Goal: Transaction & Acquisition: Purchase product/service

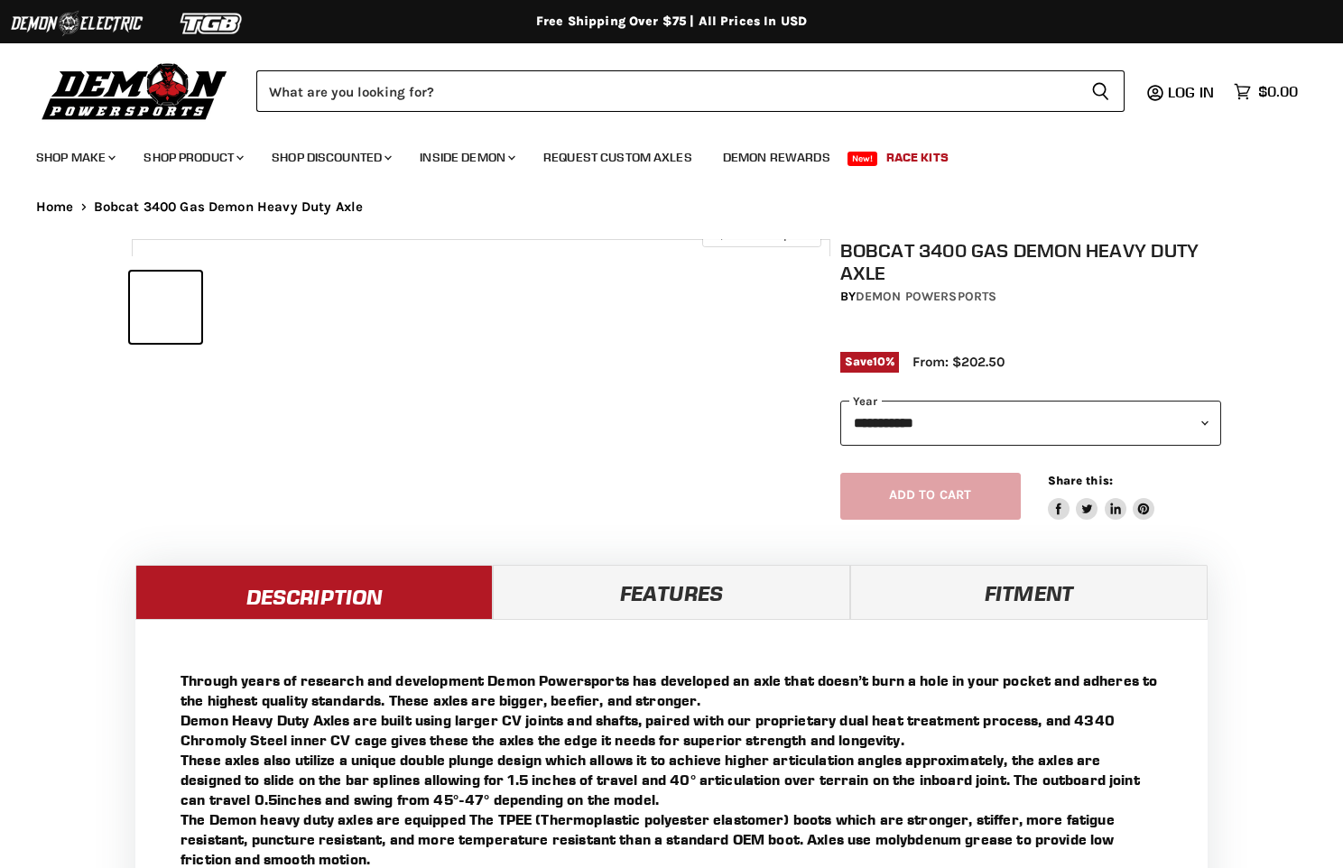
select select "******"
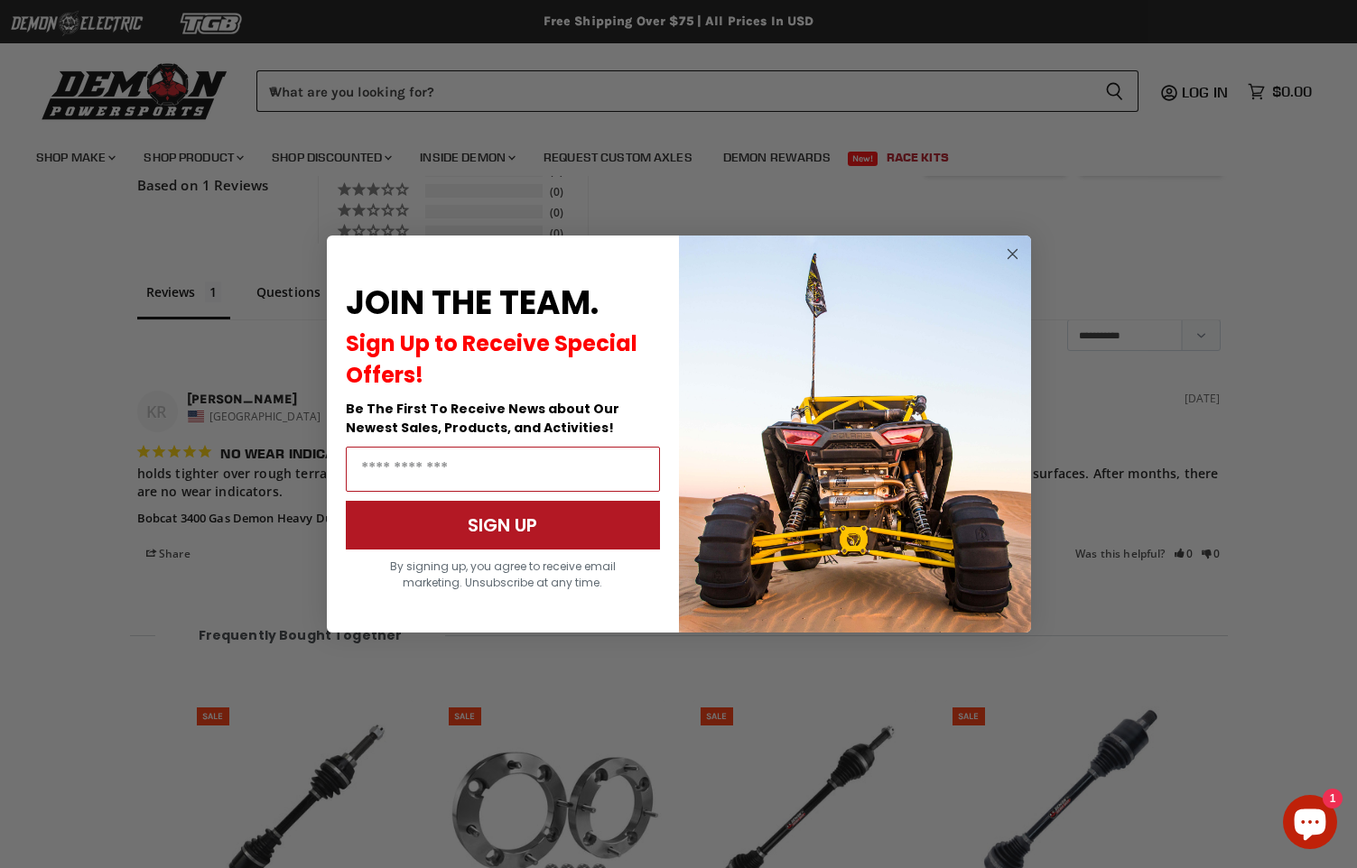
scroll to position [1573, 0]
